Goal: Task Accomplishment & Management: Complete application form

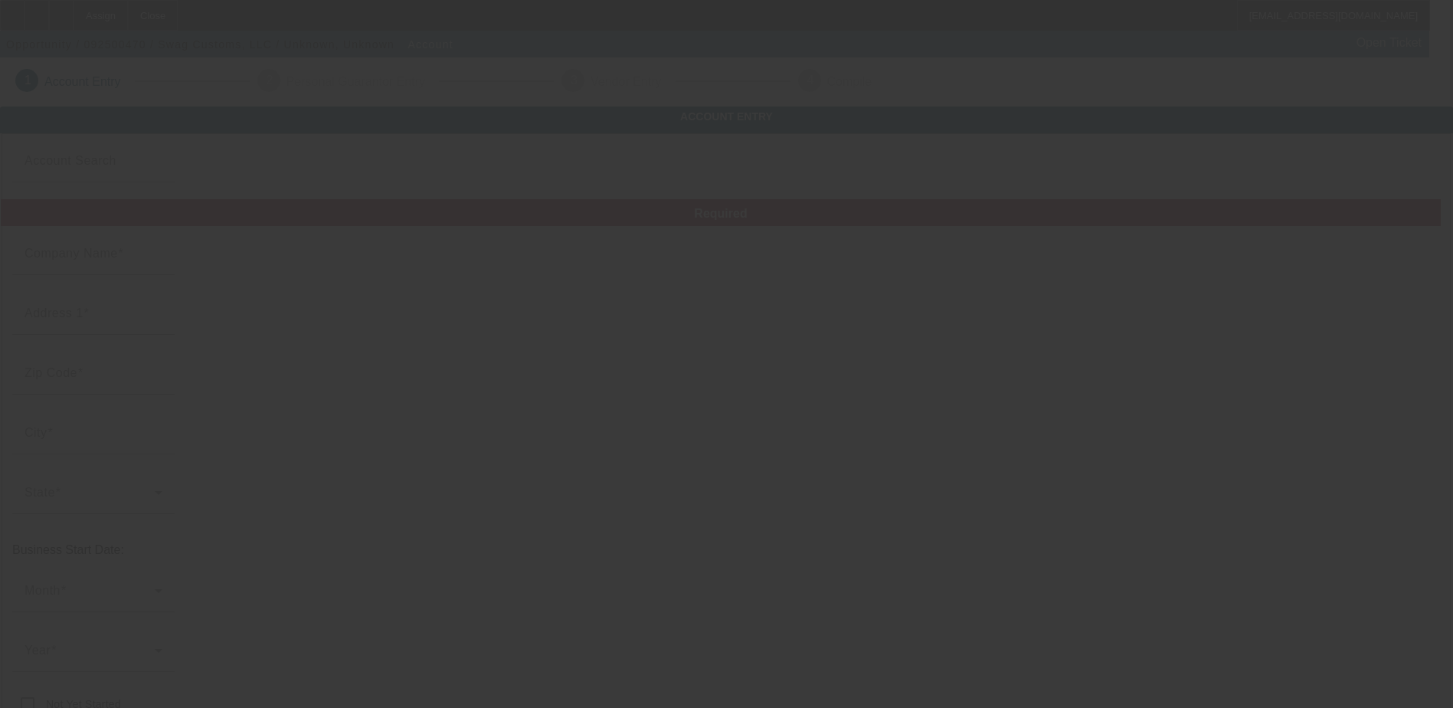
type input "Swag Customs, LLC"
type input "[GEOGRAPHIC_DATA]"
type input "30107"
type input "Ball Ground"
type input "[PHONE_NUMBER]"
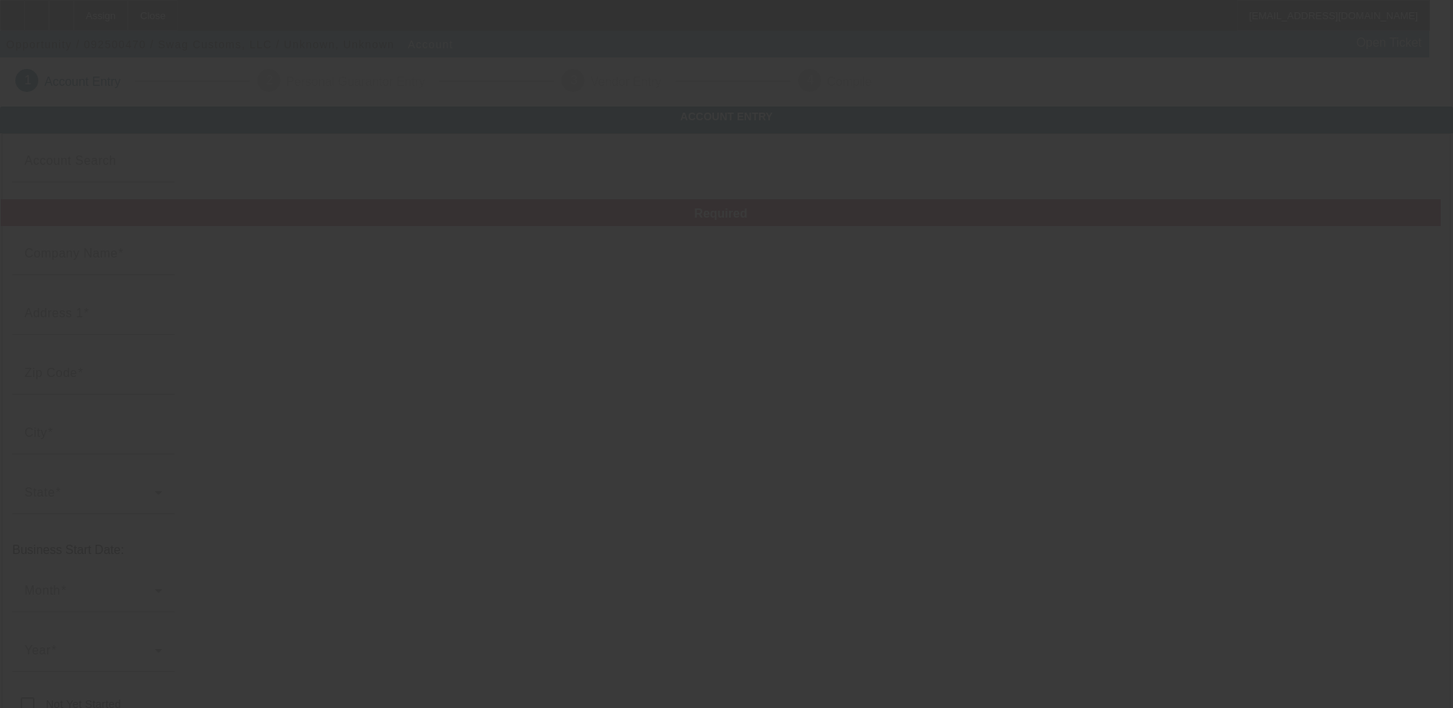
type input "[EMAIL_ADDRESS][DOMAIN_NAME]"
type input "Cherokee"
type input "[US_EMPLOYER_IDENTIFICATION_NUMBER]"
type input "Apparel Decorator"
